Goal: Find specific page/section: Find specific page/section

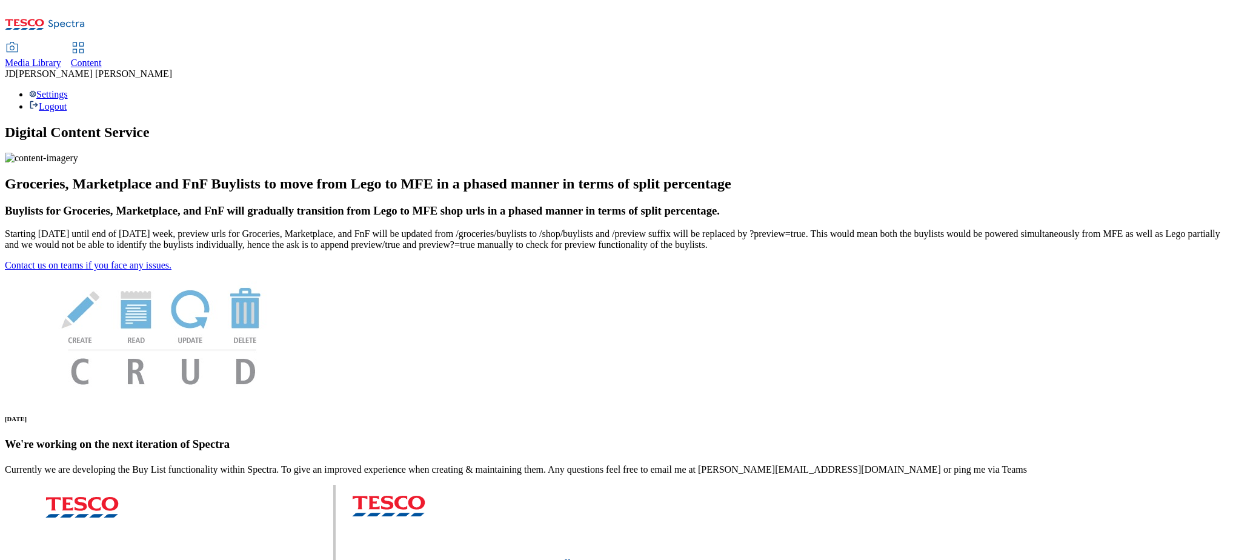
click at [102, 58] on span "Content" at bounding box center [86, 63] width 31 height 10
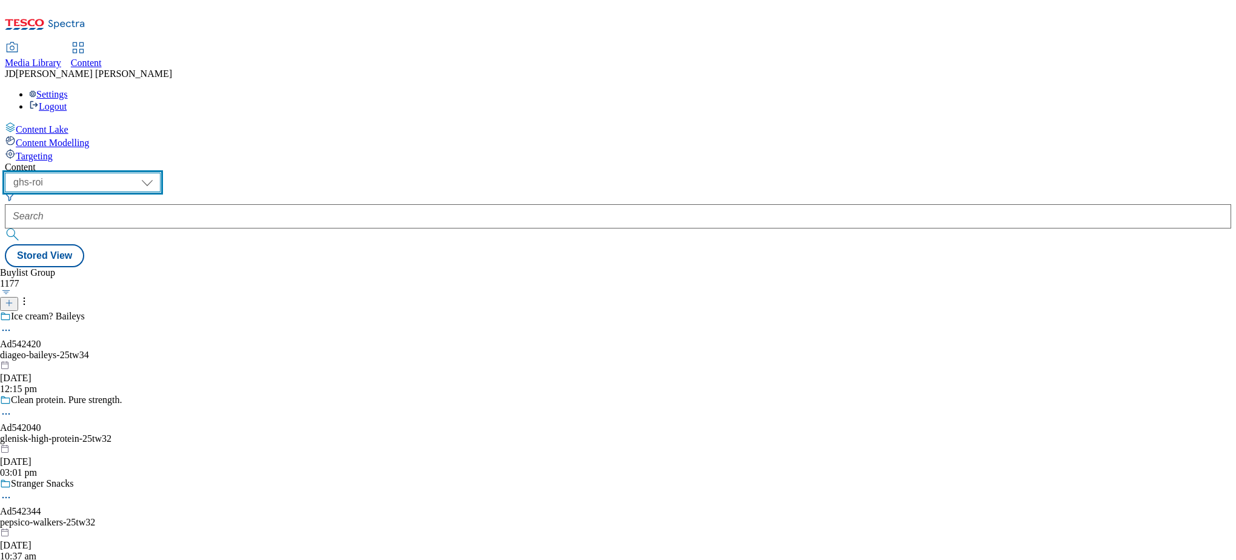
click at [161, 173] on select "ghs-roi ghs-uk" at bounding box center [83, 182] width 156 height 19
select select "ghs-uk"
click at [158, 173] on select "ghs-roi ghs-uk" at bounding box center [83, 182] width 156 height 19
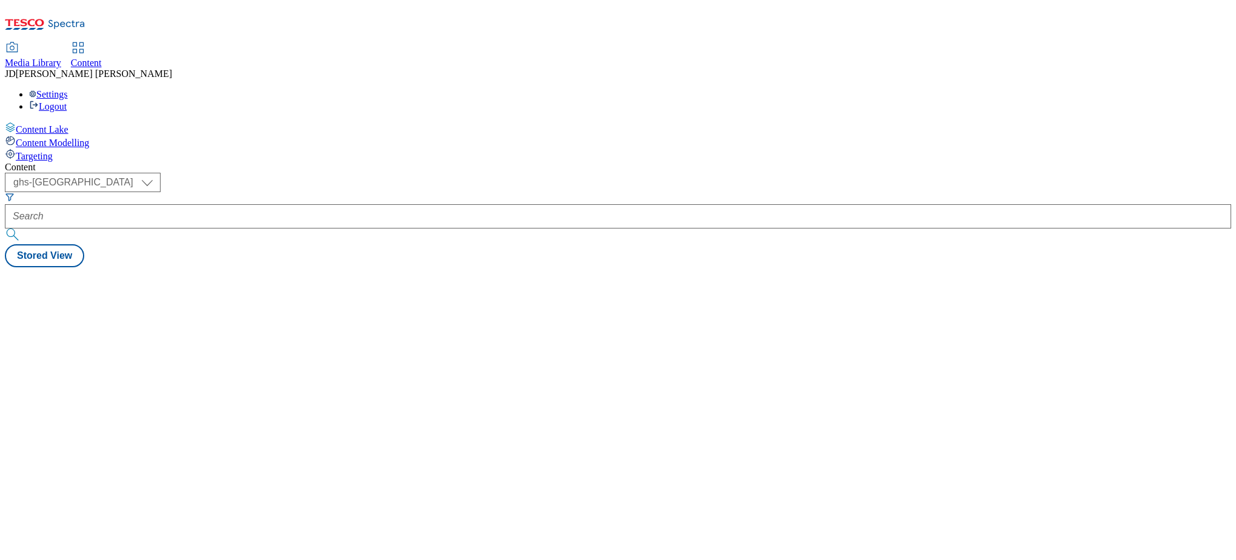
click at [261, 204] on div at bounding box center [618, 216] width 1227 height 24
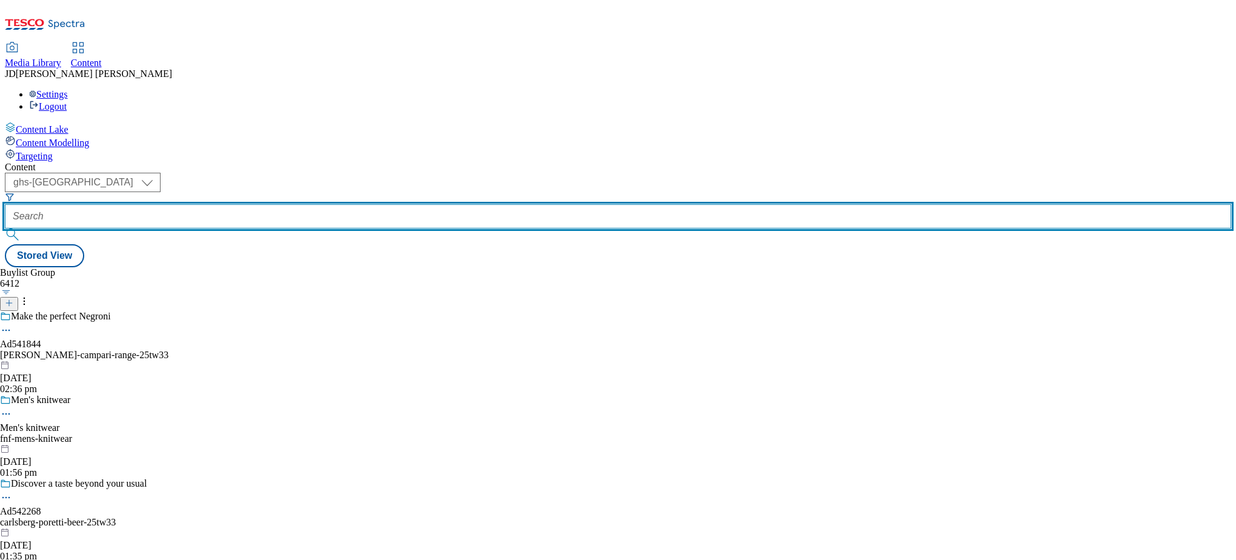
click at [266, 204] on input "text" at bounding box center [618, 216] width 1227 height 24
type input "g"
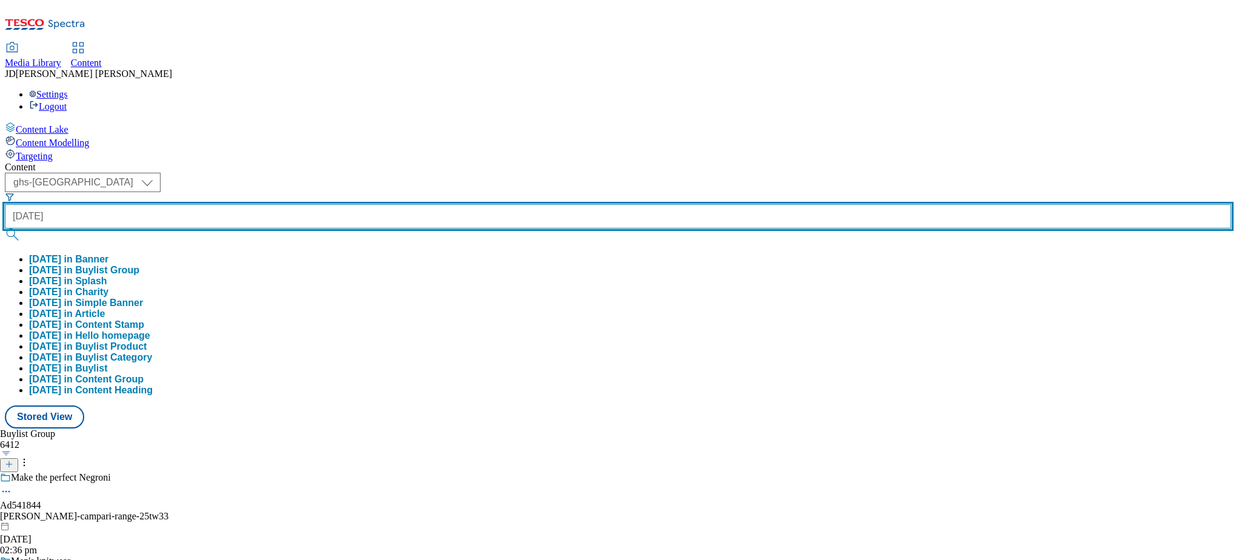
type input "halloween"
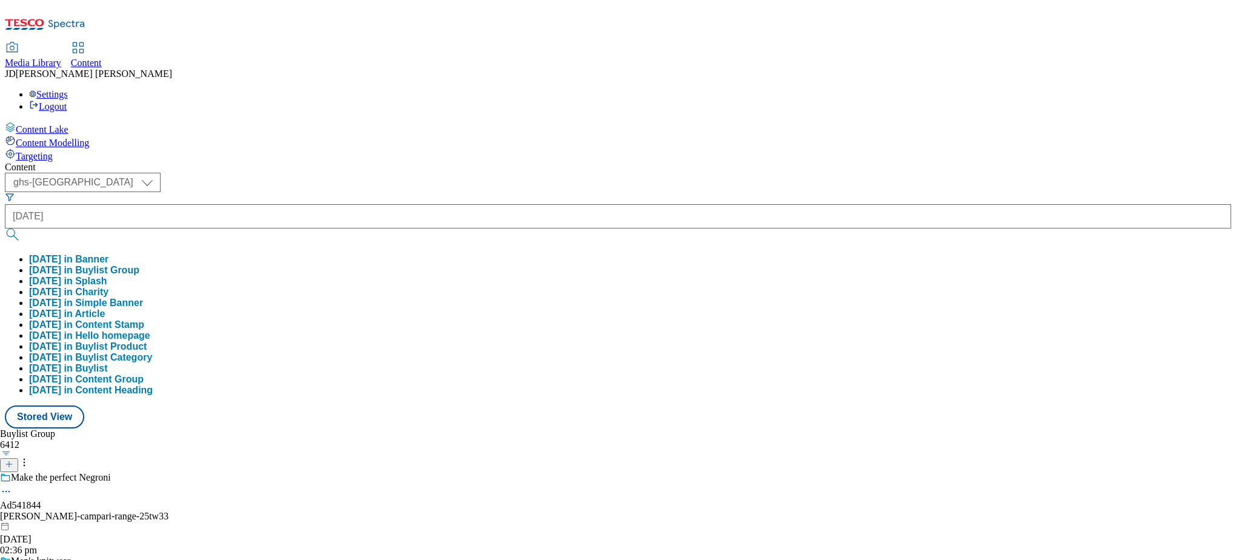
click at [139, 265] on button "halloween in Buylist Group" at bounding box center [84, 270] width 110 height 11
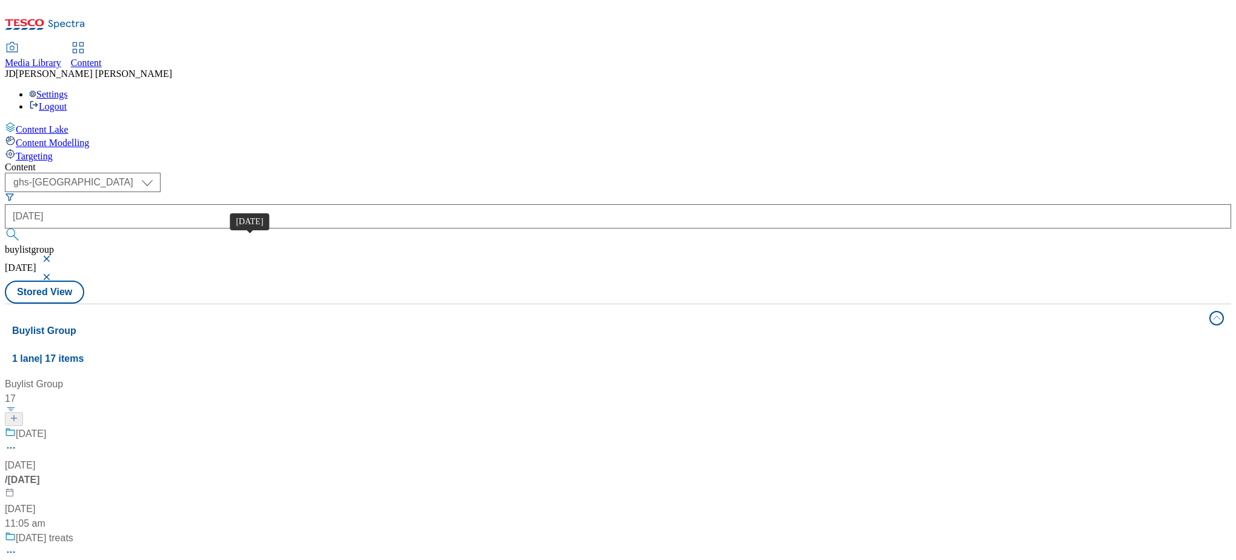
click at [46, 427] on div "Halloween" at bounding box center [31, 434] width 30 height 15
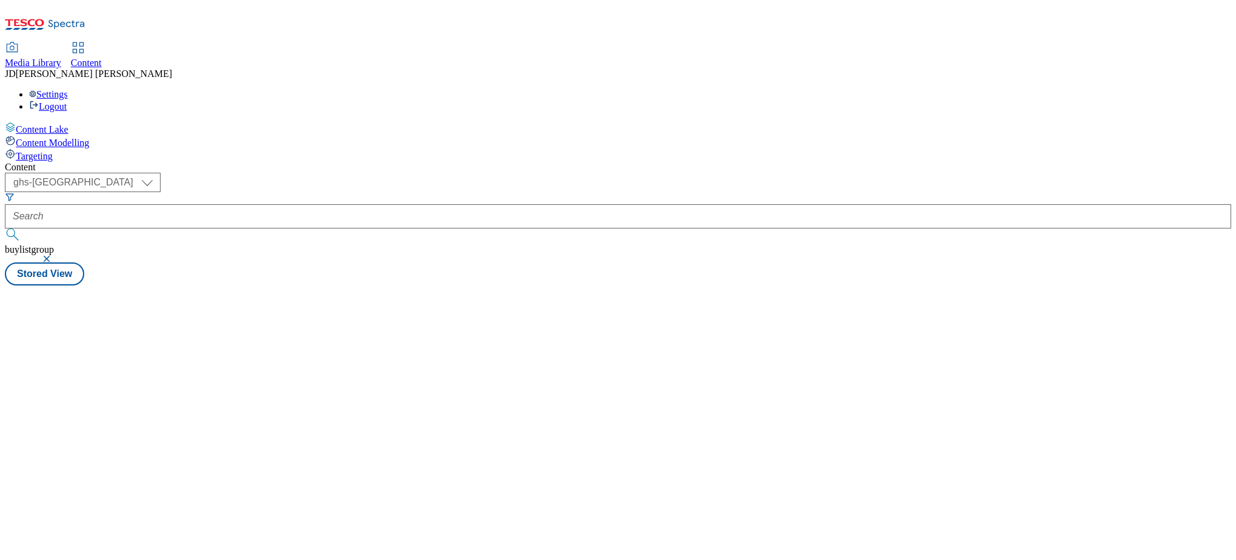
click at [217, 247] on div "Content ( optional ) ghs-roi ghs-uk ghs-uk buylistgroup Stored View" at bounding box center [618, 224] width 1227 height 124
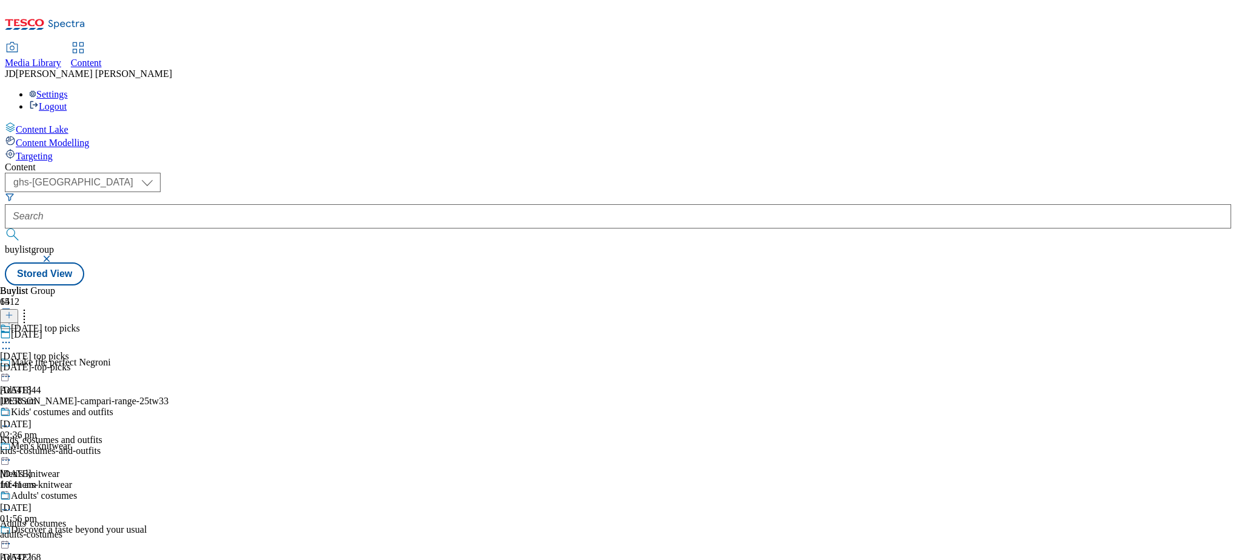
scroll to position [970, 0]
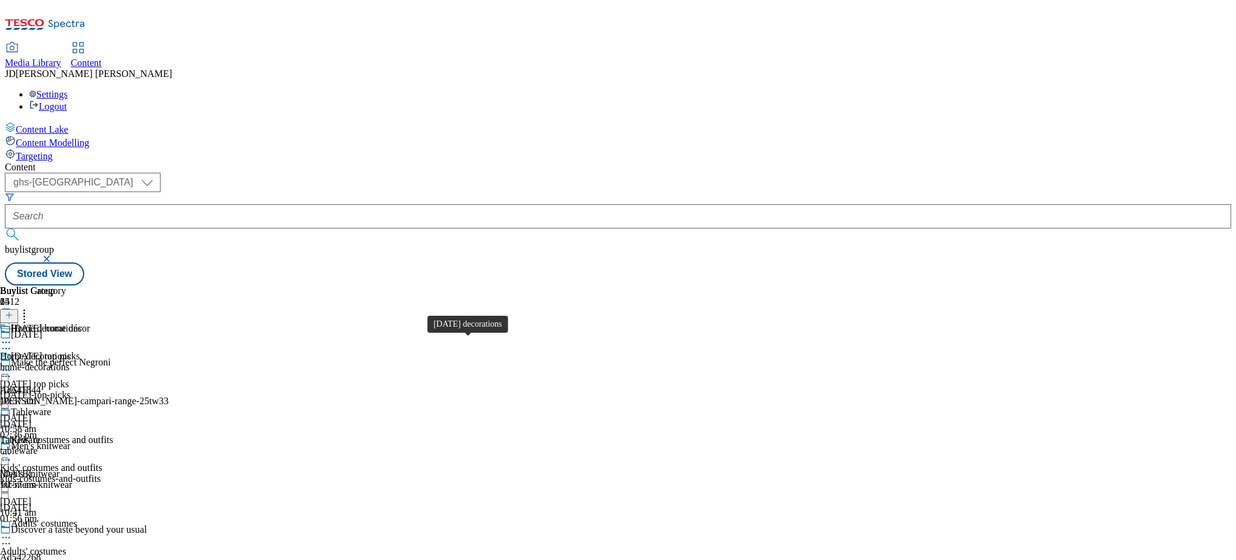
click at [71, 351] on span "Home decorations" at bounding box center [35, 356] width 71 height 11
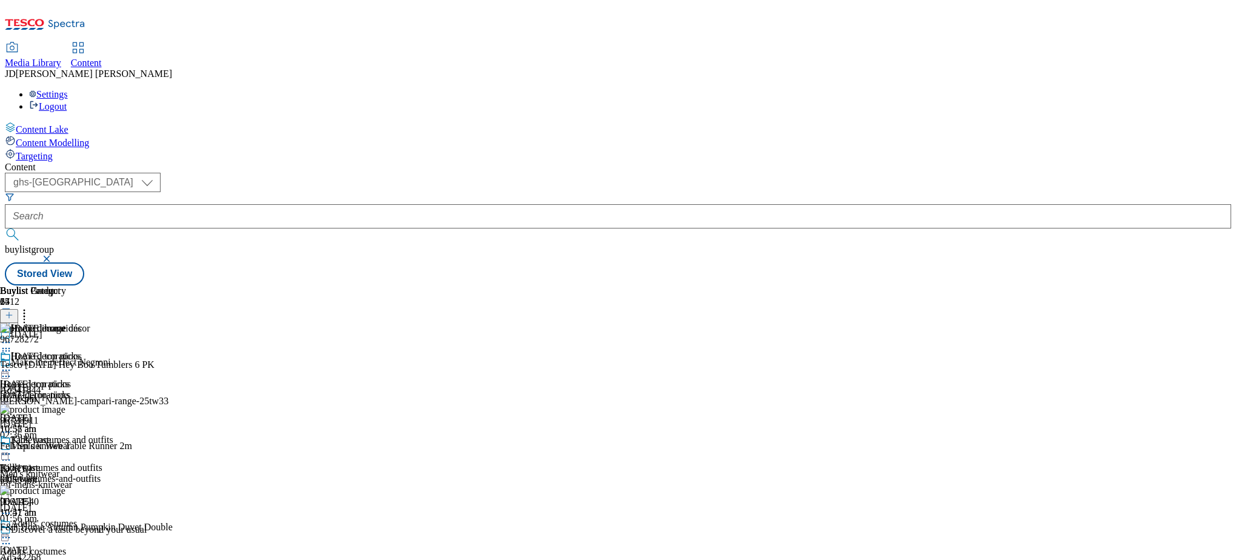
click at [184, 323] on div "96728272 Tesco Halloween Hey Boo Tumblers 6 PK 26 Sept 2025 01:50 pm" at bounding box center [92, 363] width 184 height 81
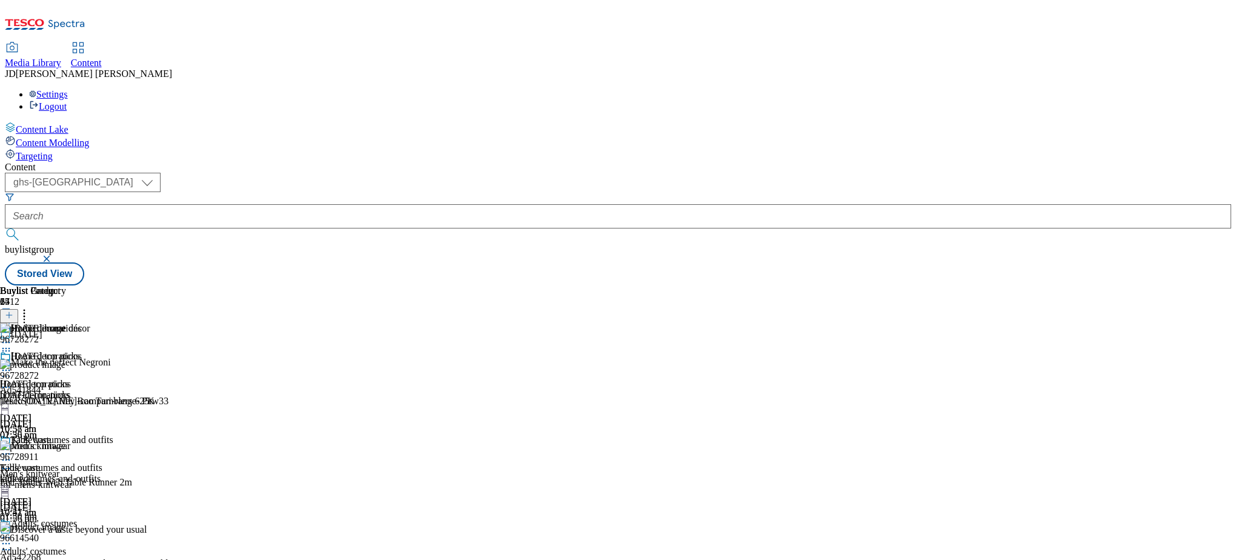
click at [800, 173] on div "( optional ) ghs-roi ghs-uk ghs-uk buylistgroup Stored View" at bounding box center [618, 229] width 1227 height 113
click at [578, 173] on div "( optional ) ghs-roi ghs-uk ghs-uk buylistgroup Stored View" at bounding box center [618, 229] width 1227 height 113
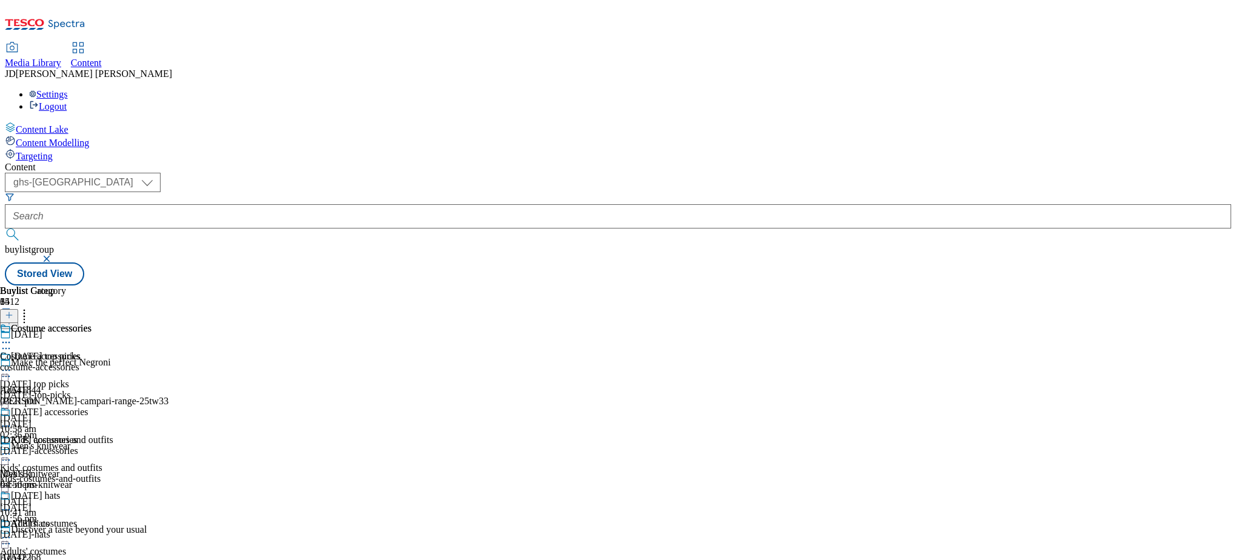
scroll to position [16, 0]
